Goal: Communication & Community: Answer question/provide support

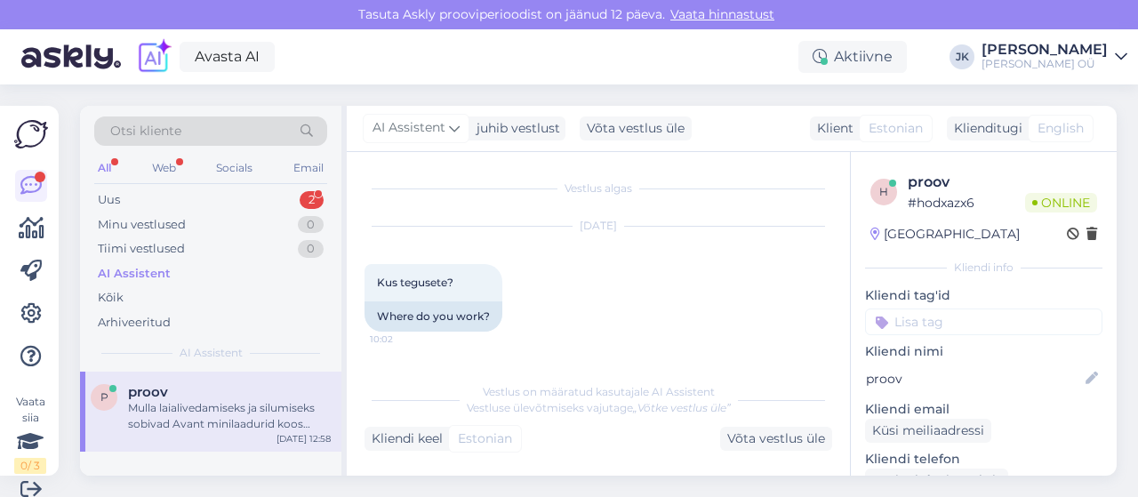
scroll to position [1927, 0]
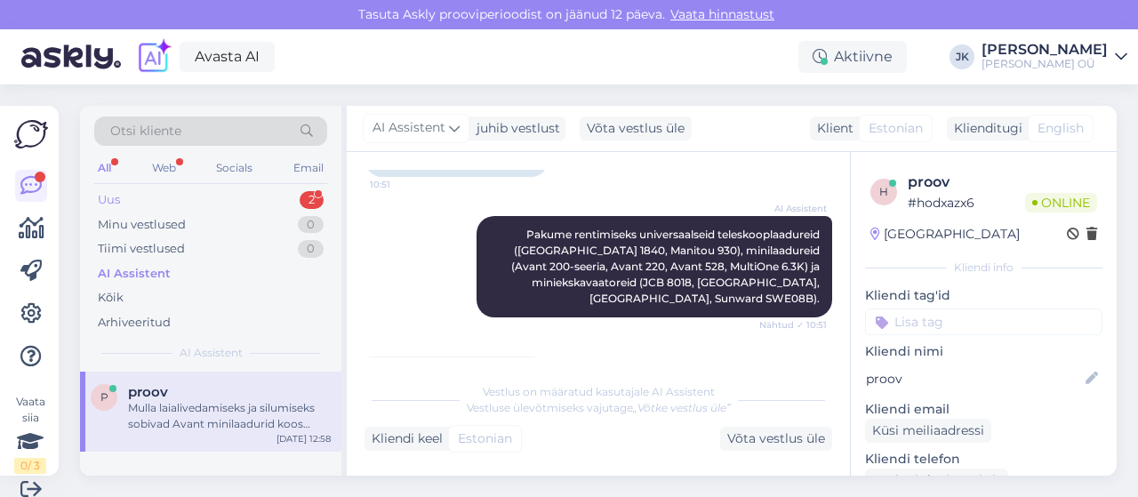
click at [126, 196] on div "Uus 2" at bounding box center [210, 200] width 233 height 25
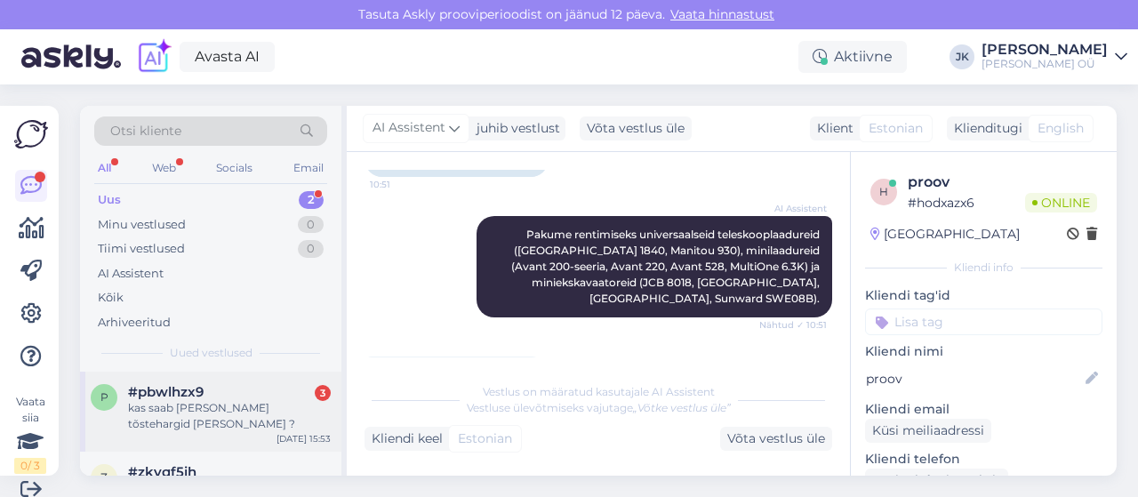
click at [201, 412] on div "kas saab [PERSON_NAME] tõstehargid [PERSON_NAME] ?" at bounding box center [229, 416] width 203 height 32
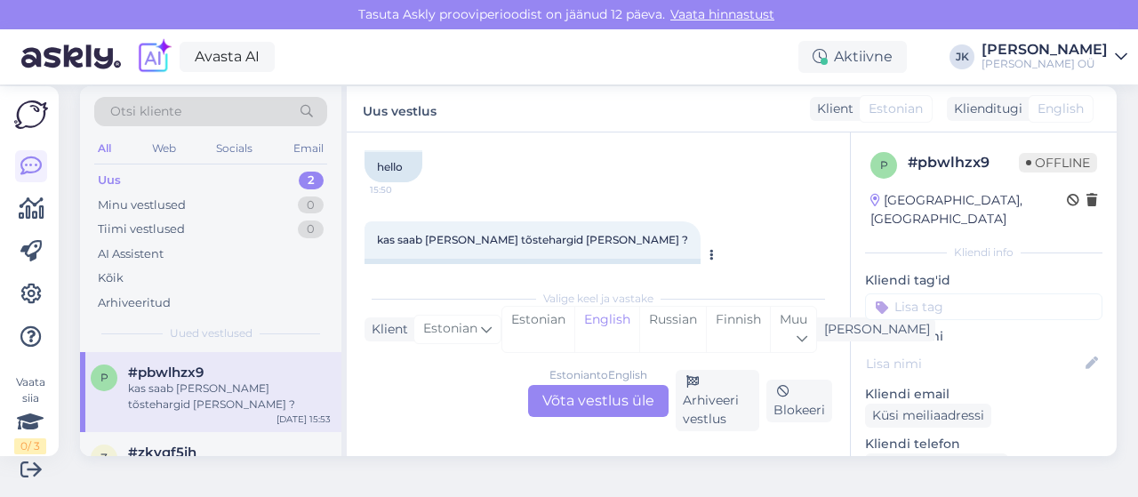
scroll to position [543, 0]
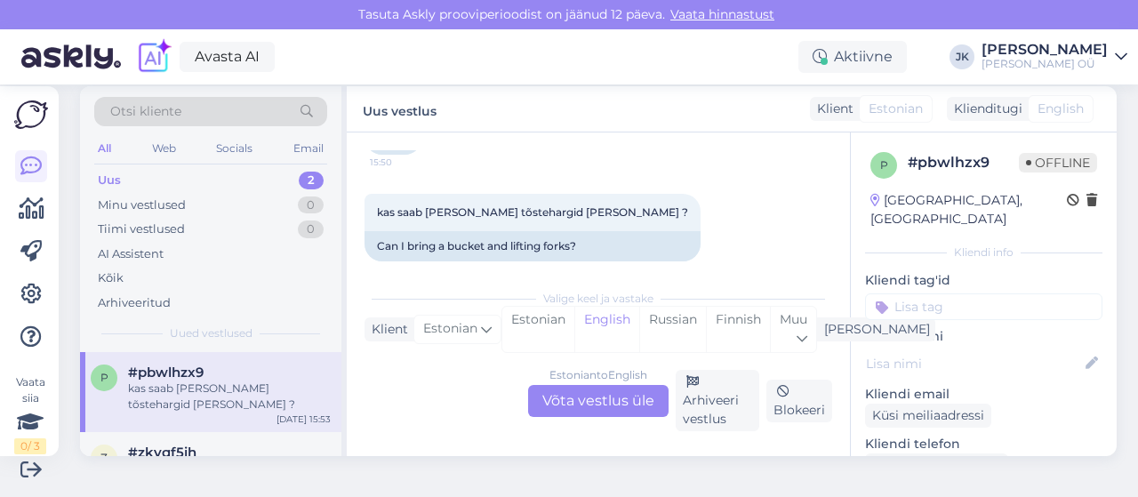
click at [553, 403] on div "Estonian to English Võta vestlus üle" at bounding box center [598, 401] width 140 height 32
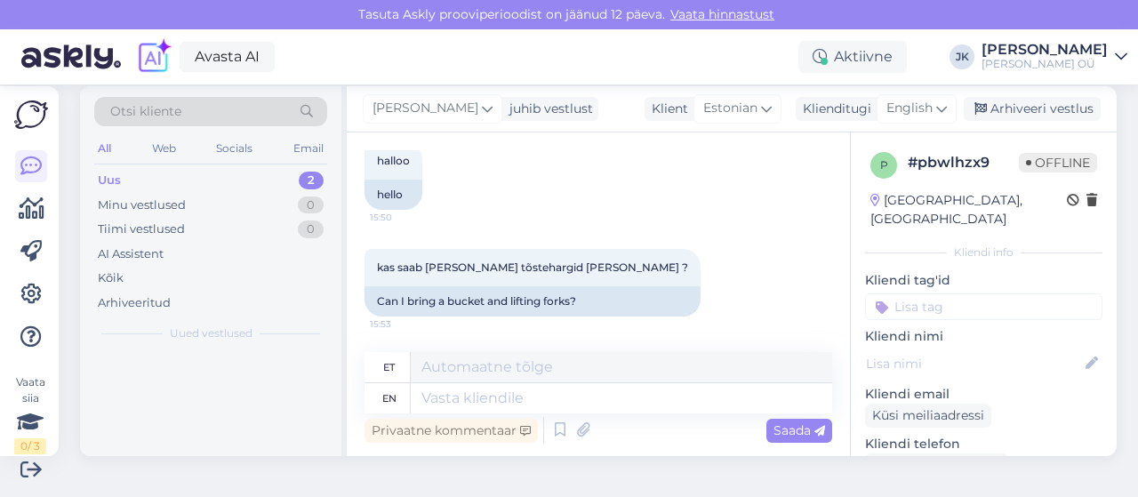
scroll to position [471, 0]
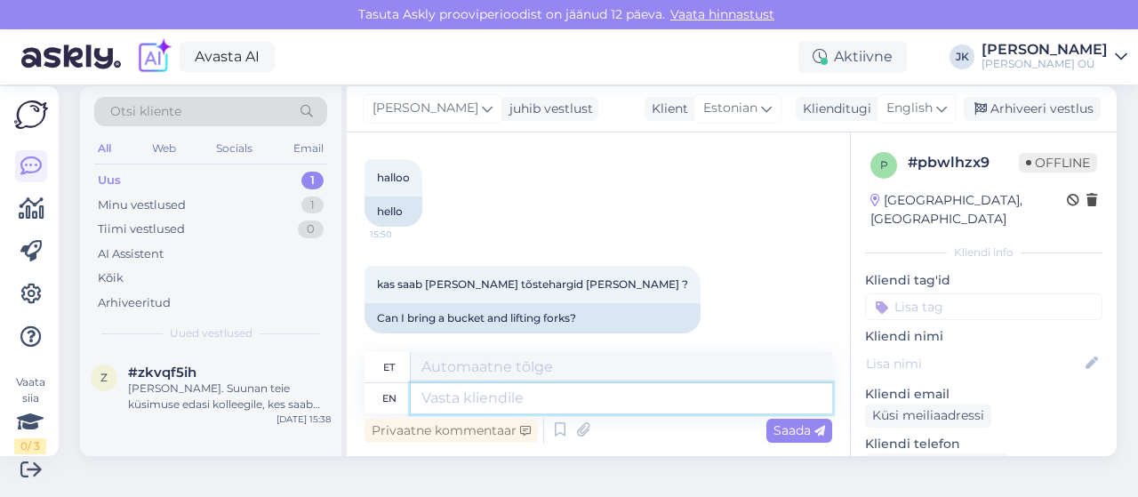
click at [444, 399] on textarea at bounding box center [621, 398] width 421 height 30
type textarea "saa"
type textarea "saab"
type textarea "Saab"
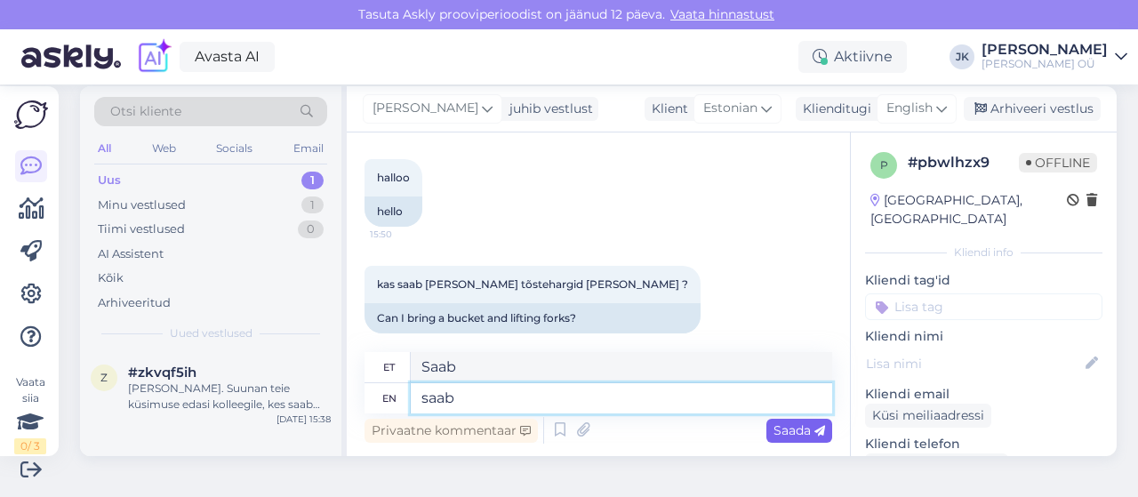
type textarea "saab"
click at [773, 423] on span "Saada" at bounding box center [799, 430] width 52 height 16
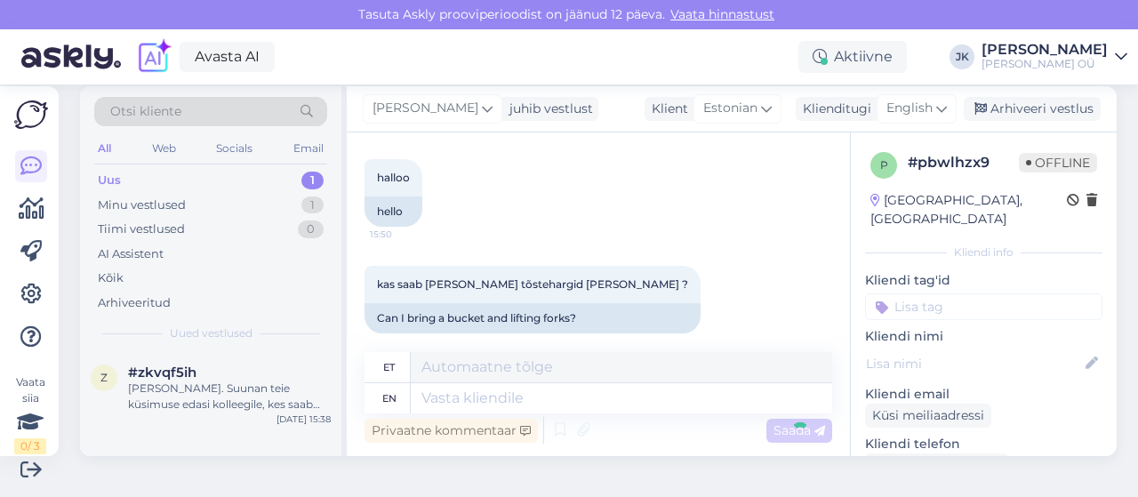
scroll to position [615, 0]
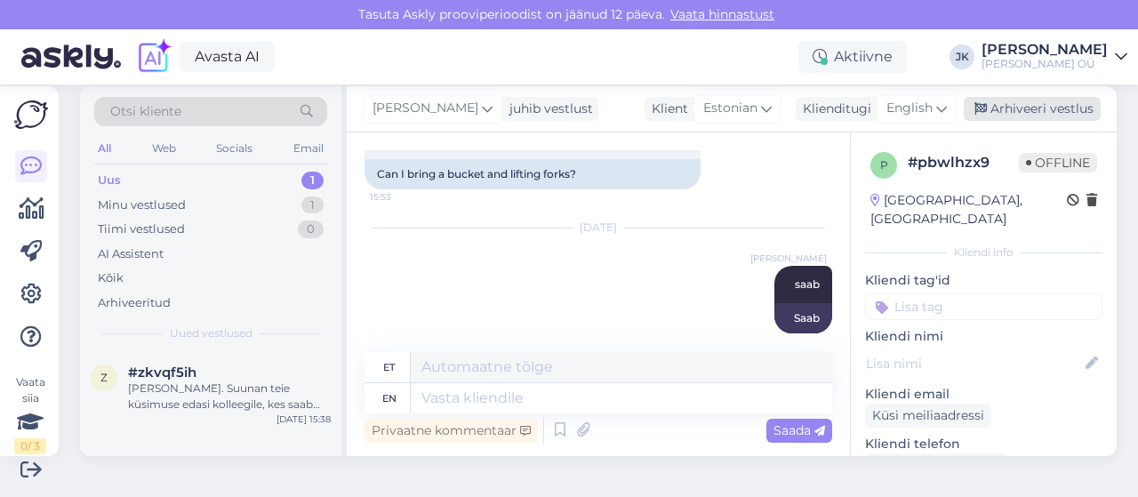
click at [1029, 102] on div "Arhiveeri vestlus" at bounding box center [1031, 109] width 137 height 24
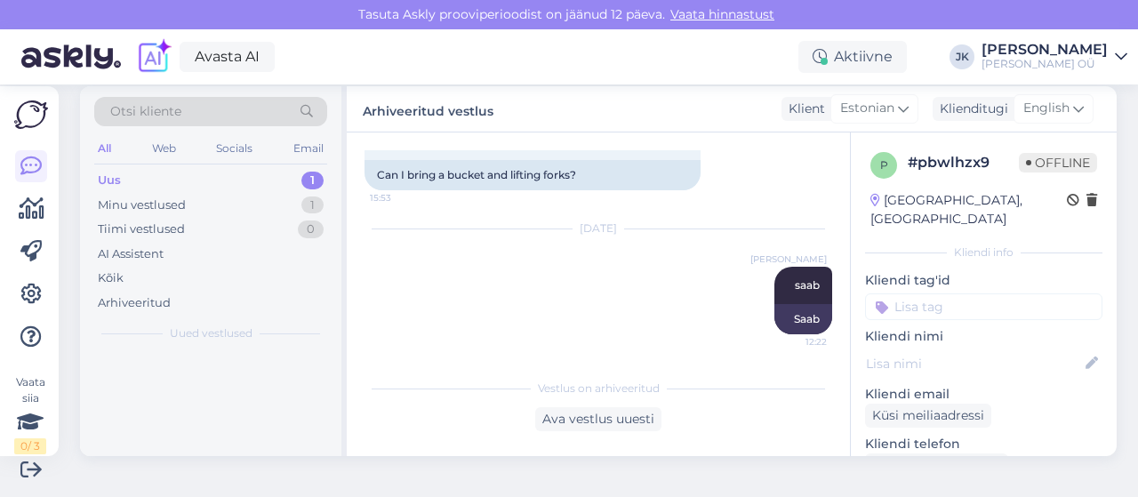
scroll to position [597, 0]
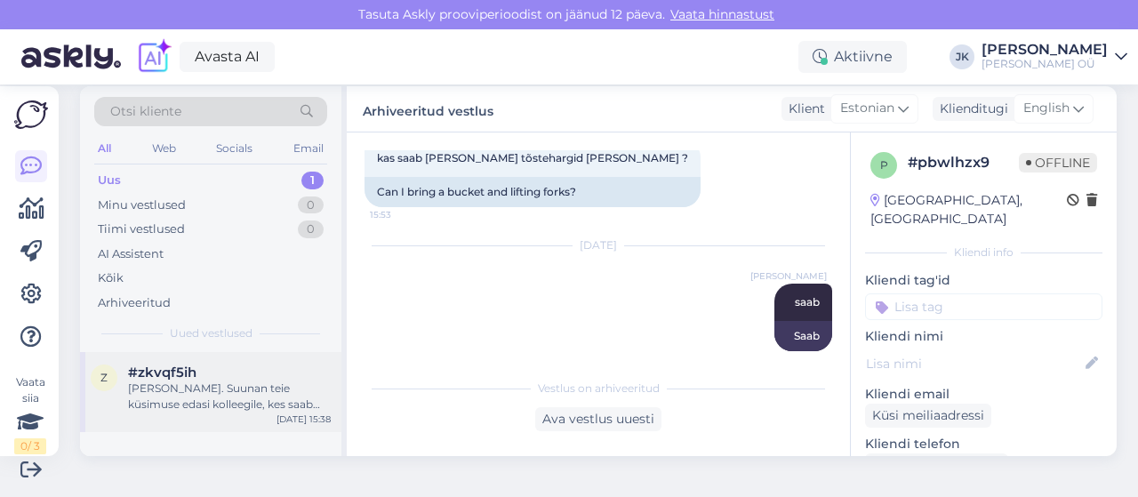
click at [178, 385] on div "[PERSON_NAME]. Suunan teie küsimuse edasi kolleegile, kes saab täpsustada, kuid…" at bounding box center [229, 396] width 203 height 32
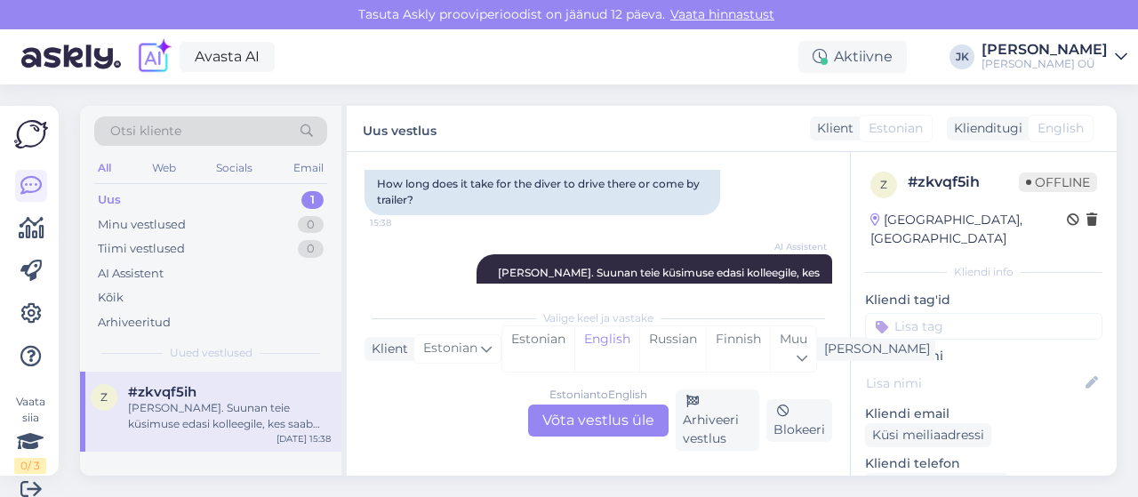
scroll to position [422, 0]
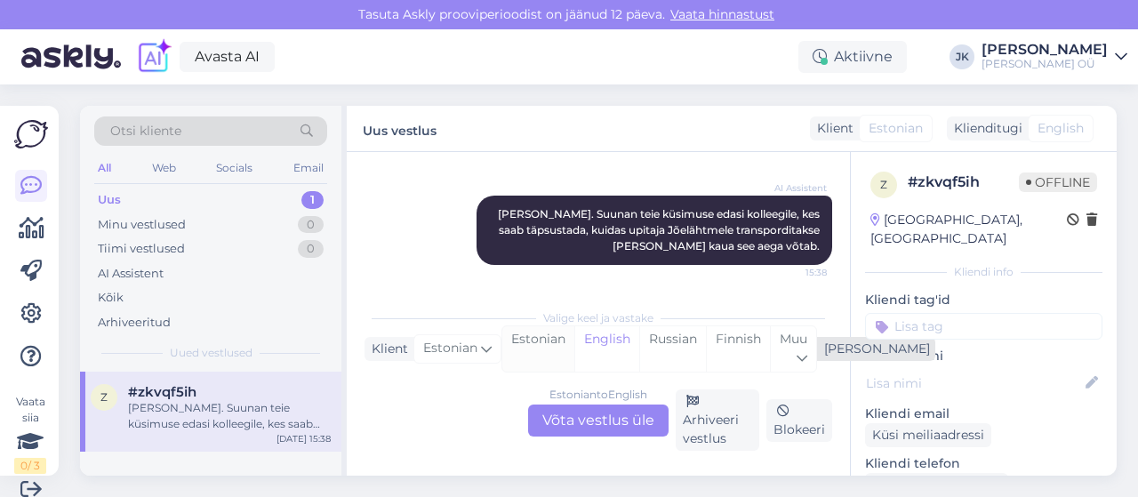
click at [558, 341] on div "Estonian" at bounding box center [538, 348] width 72 height 45
click at [565, 424] on div "Estonian to Estonian Võta vestlus üle" at bounding box center [598, 420] width 140 height 32
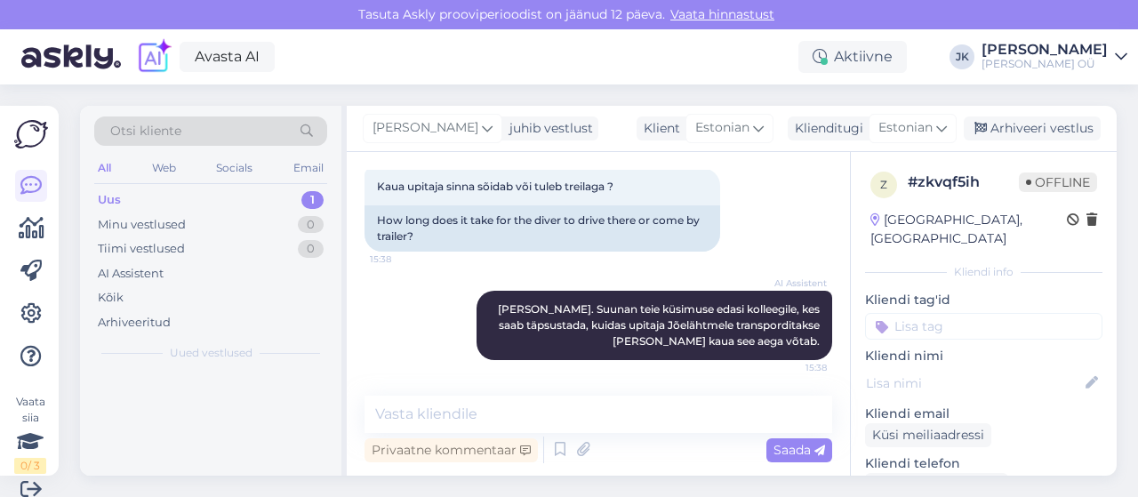
scroll to position [326, 0]
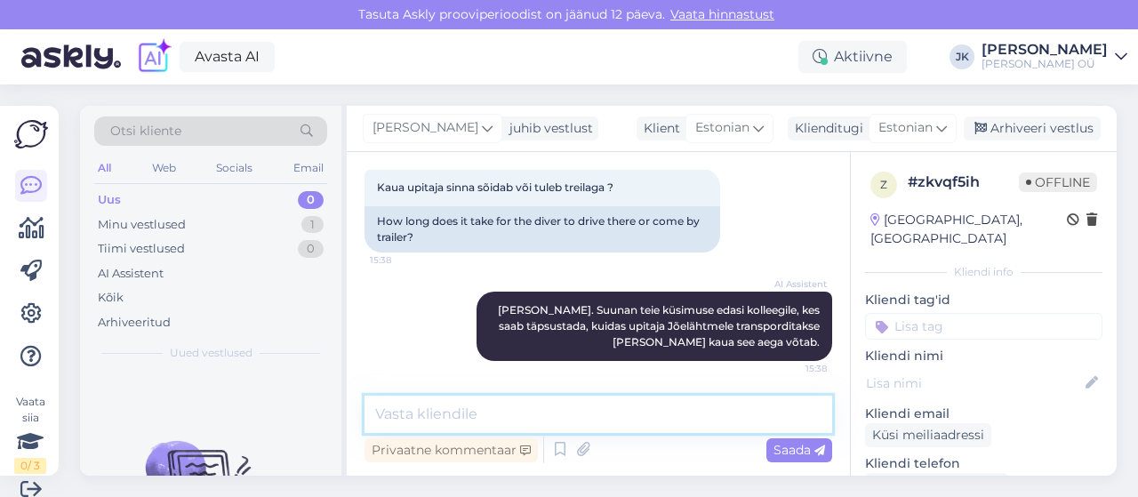
click at [452, 414] on textarea at bounding box center [598, 414] width 468 height 37
type textarea "Sinna sõidab ise."
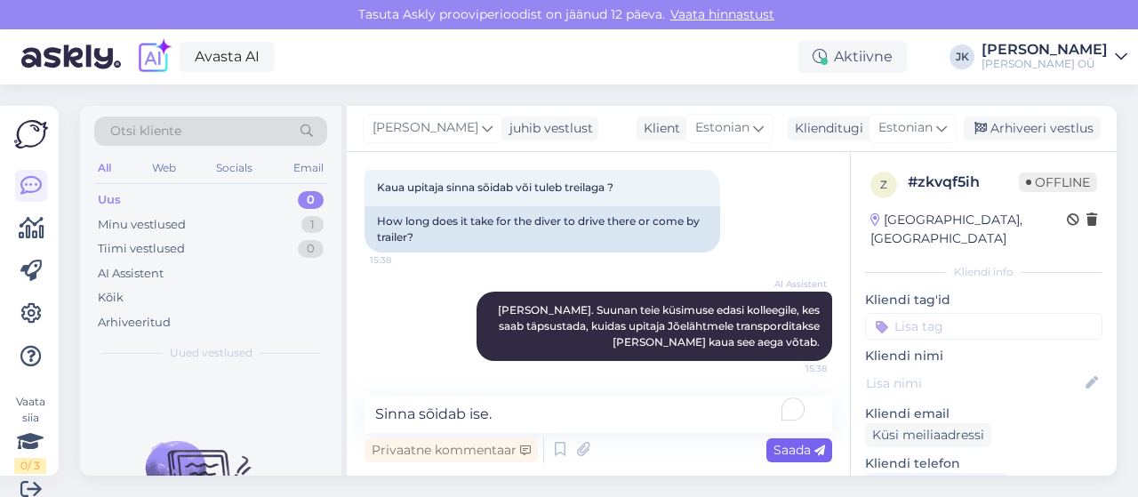
click at [798, 456] on span "Saada" at bounding box center [799, 450] width 52 height 16
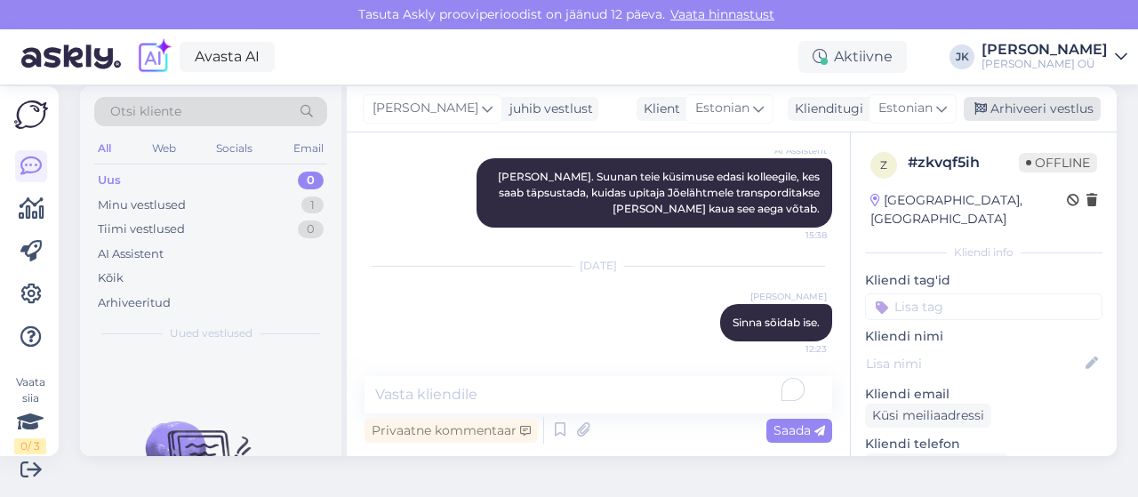
click at [1049, 103] on div "Arhiveeri vestlus" at bounding box center [1031, 109] width 137 height 24
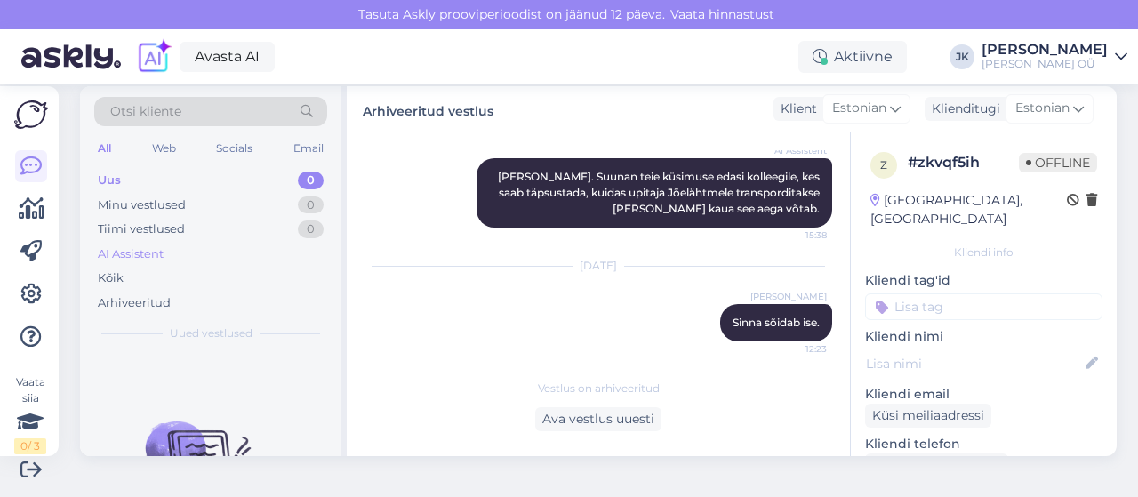
click at [132, 250] on div "AI Assistent" at bounding box center [131, 254] width 66 height 18
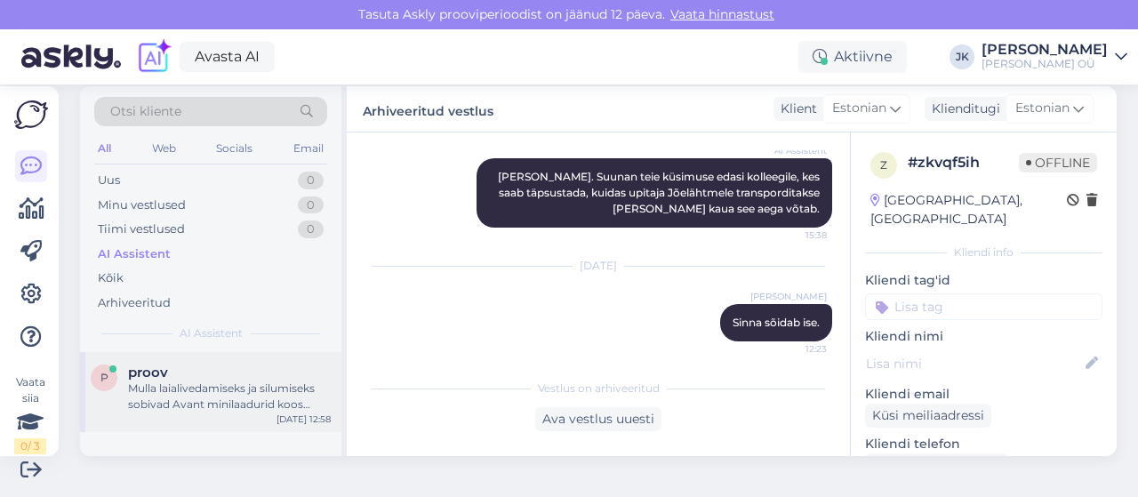
click at [218, 404] on div "Mulla laialivedamiseks ja silumiseks sobivad Avant minilaadurid koos tasandusre…" at bounding box center [229, 396] width 203 height 32
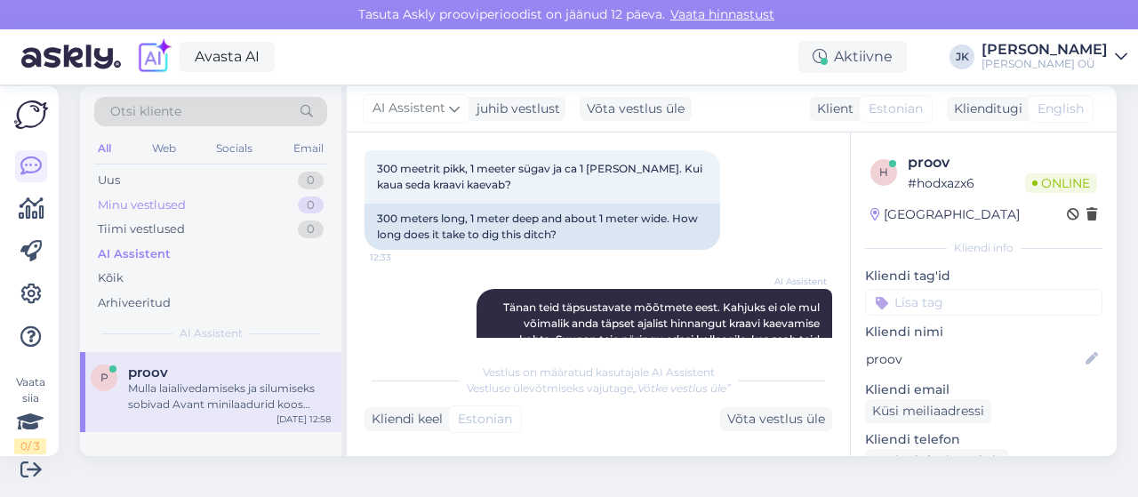
scroll to position [3260, 0]
